Goal: Task Accomplishment & Management: Manage account settings

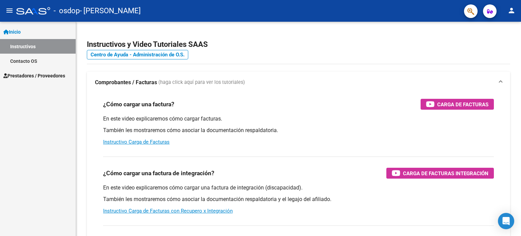
drag, startPoint x: 507, startPoint y: 6, endPoint x: 513, endPoint y: 14, distance: 9.7
click at [513, 13] on button "person" at bounding box center [512, 11] width 14 height 14
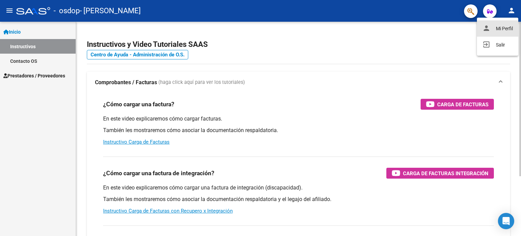
click at [509, 28] on button "person Mi Perfil" at bounding box center [497, 28] width 41 height 16
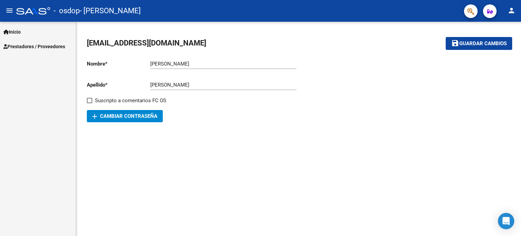
click at [21, 33] on span "Inicio" at bounding box center [11, 31] width 17 height 7
click at [12, 32] on span "Inicio" at bounding box center [11, 31] width 17 height 7
click at [17, 12] on div at bounding box center [33, 10] width 34 height 7
